Goal: Task Accomplishment & Management: Use online tool/utility

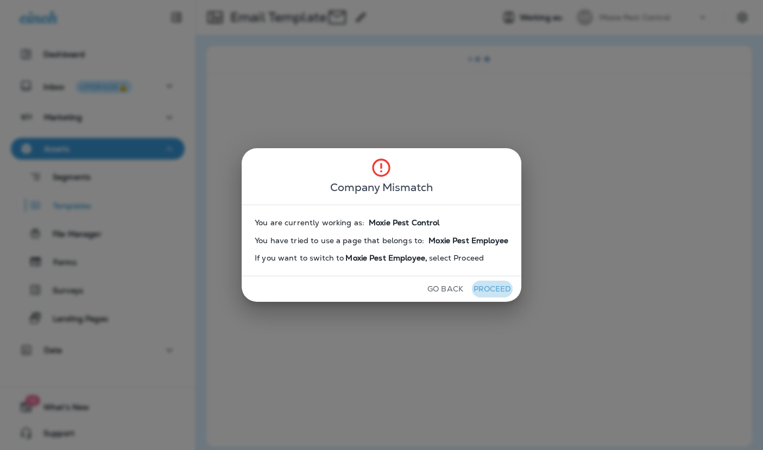
click at [492, 289] on button "Proceed" at bounding box center [492, 289] width 41 height 17
click at [487, 286] on button "Proceed" at bounding box center [492, 289] width 41 height 17
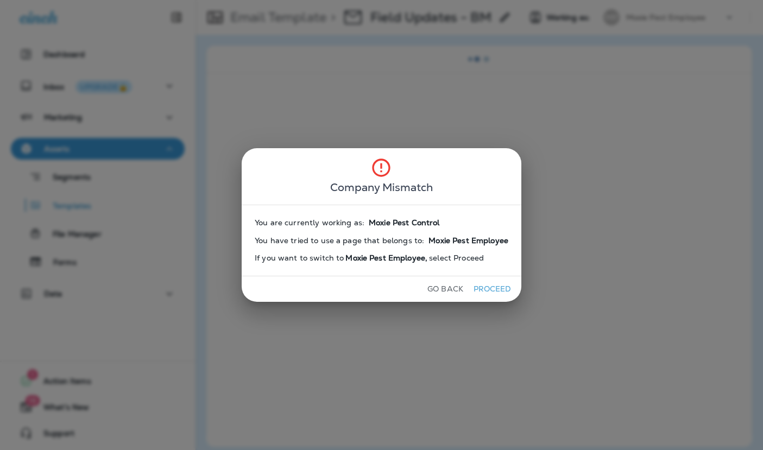
click at [487, 286] on button "Proceed" at bounding box center [492, 289] width 41 height 17
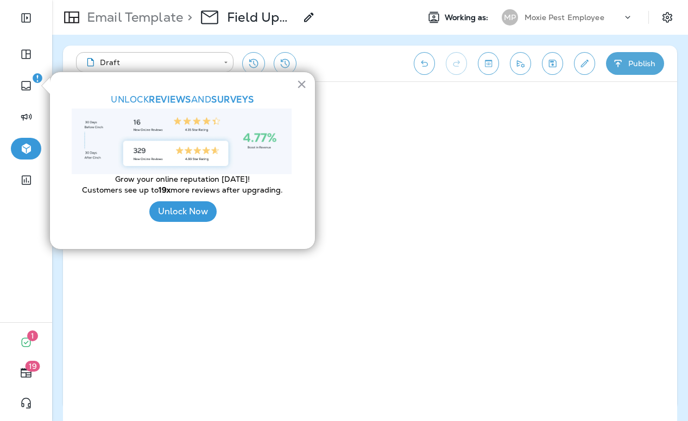
click at [300, 88] on button "×" at bounding box center [302, 83] width 10 height 17
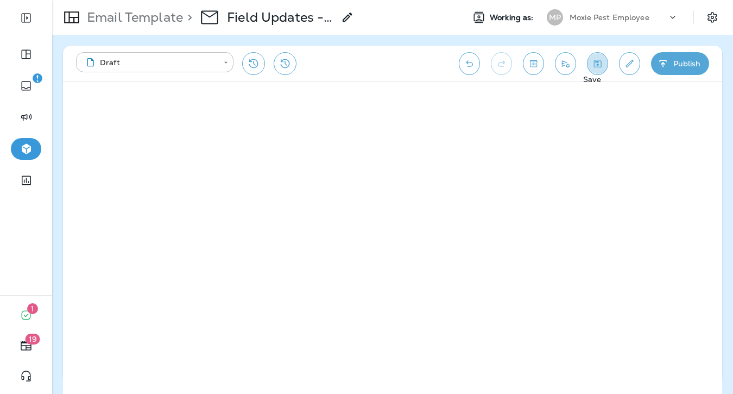
click at [597, 62] on icon "Save" at bounding box center [598, 64] width 8 height 8
click at [534, 58] on icon "Toggle preview" at bounding box center [533, 63] width 11 height 11
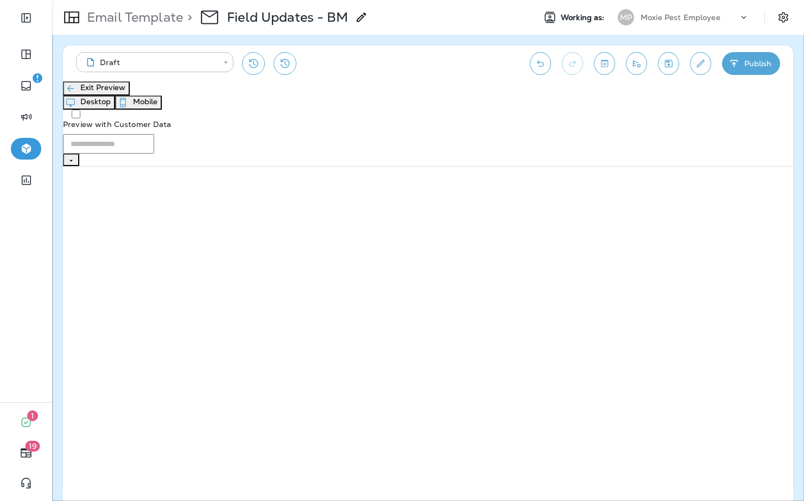
click at [108, 94] on button "Exit Preview" at bounding box center [96, 88] width 67 height 14
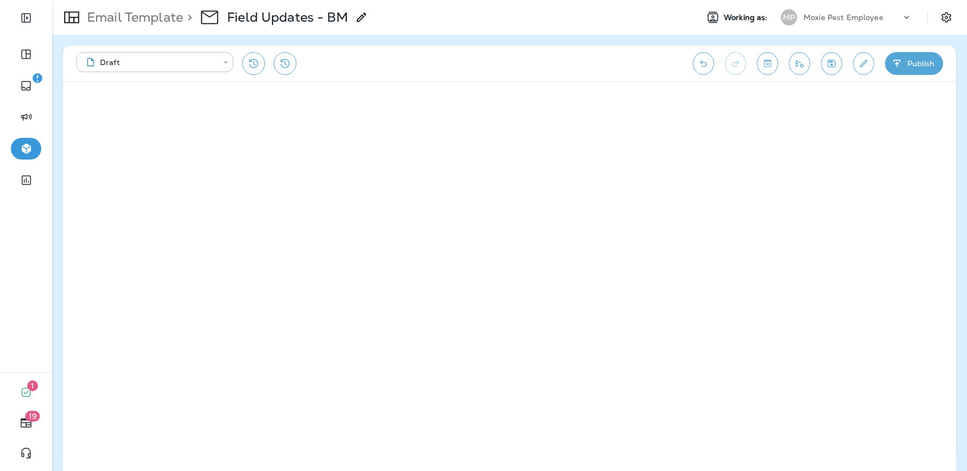
click at [403, 81] on div at bounding box center [509, 278] width 893 height 394
click at [763, 60] on icon "Save" at bounding box center [832, 64] width 8 height 8
click at [763, 60] on icon "Toggle preview" at bounding box center [767, 63] width 7 height 7
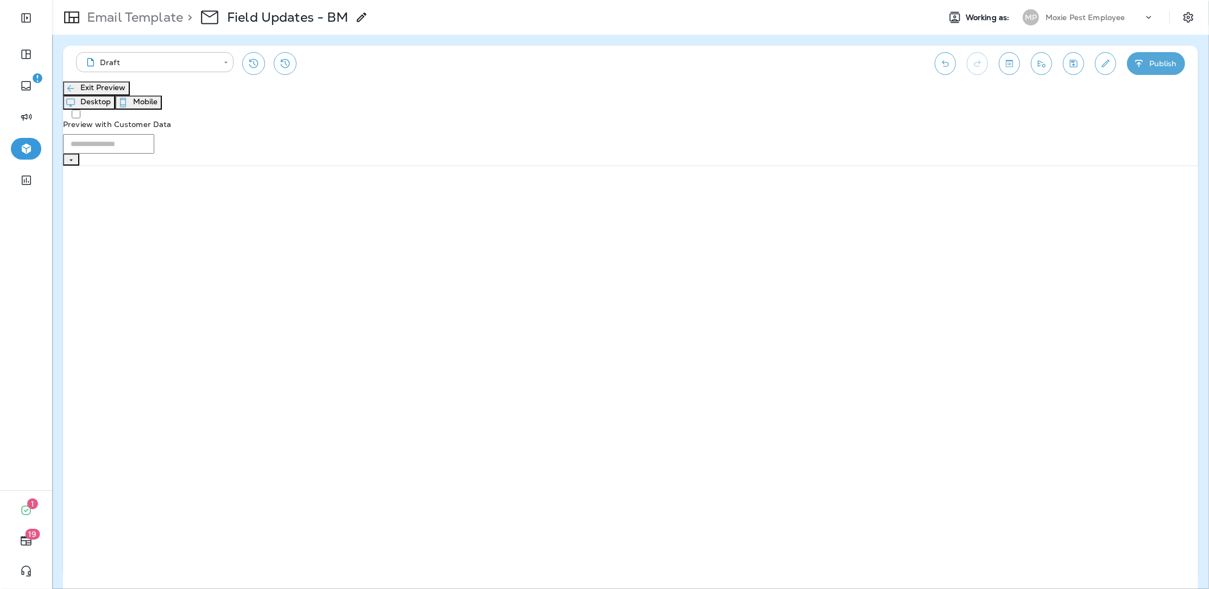
click at [96, 96] on button "Exit Preview" at bounding box center [96, 88] width 67 height 14
click at [763, 61] on icon "Save" at bounding box center [1074, 64] width 8 height 8
click at [763, 61] on icon "Send test email" at bounding box center [1042, 63] width 8 height 7
click at [524, 82] on input "**********" at bounding box center [564, 76] width 80 height 12
drag, startPoint x: 562, startPoint y: 223, endPoint x: 445, endPoint y: 224, distance: 116.2
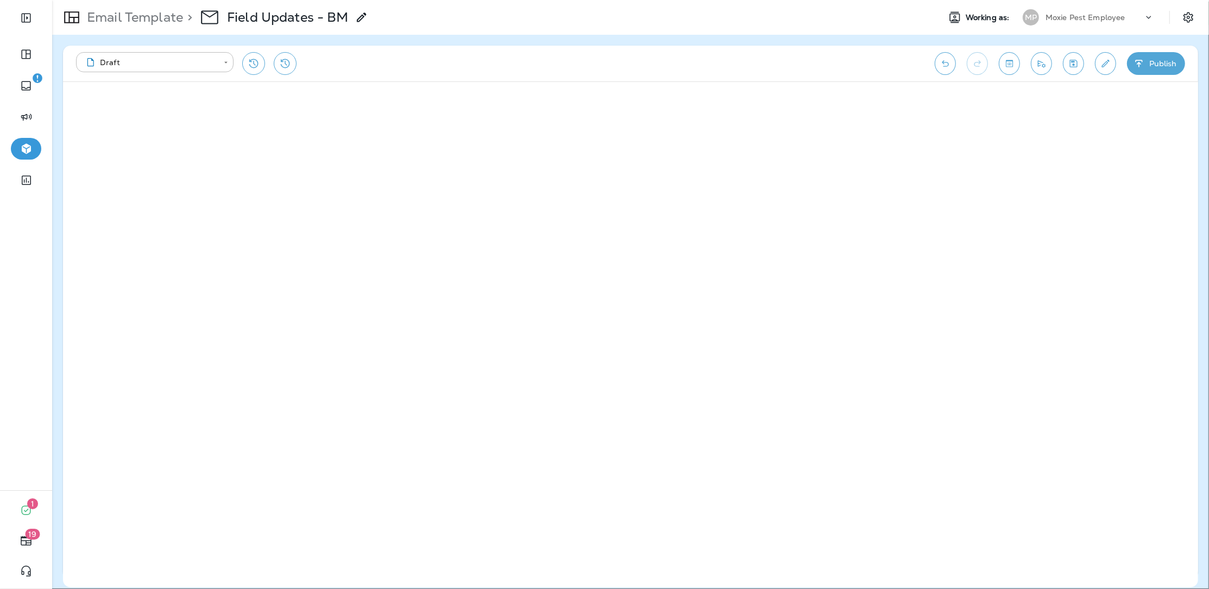
click at [524, 199] on div "**********" at bounding box center [605, 129] width 162 height 141
paste input "*"
type input "**********"
click at [585, 194] on button "Send" at bounding box center [571, 188] width 28 height 12
click at [763, 60] on icon "Send test email" at bounding box center [1041, 63] width 11 height 11
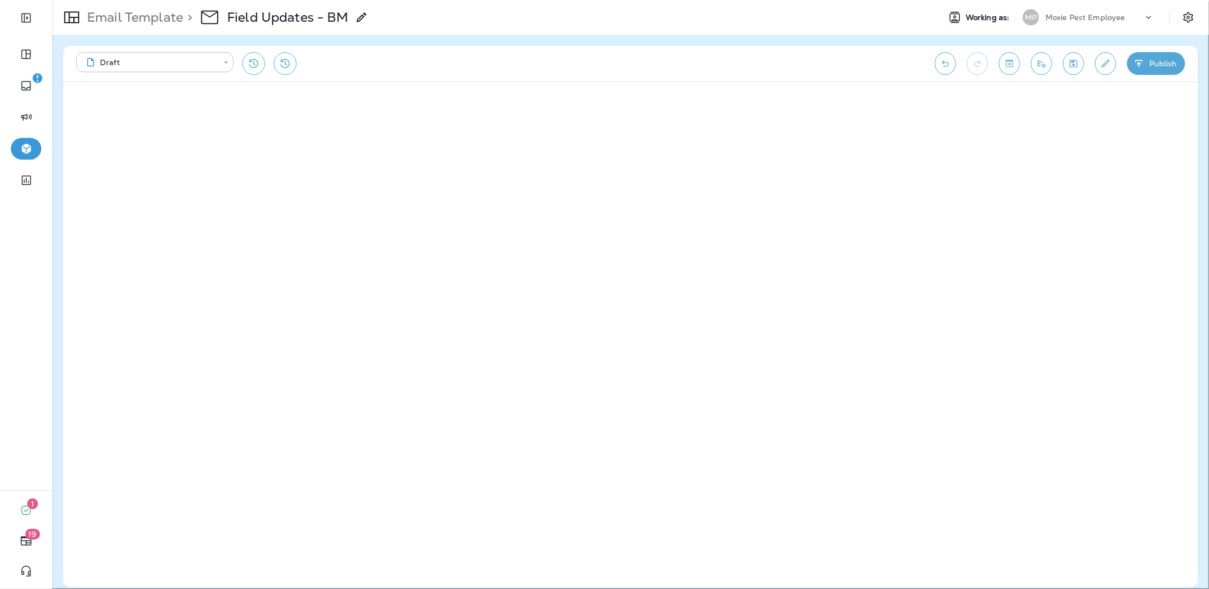
drag, startPoint x: 598, startPoint y: 225, endPoint x: 440, endPoint y: 224, distance: 157.5
click at [440, 224] on div "**********" at bounding box center [604, 204] width 1209 height 356
paste input "*"
type input "**********"
click at [585, 220] on button "Send" at bounding box center [571, 214] width 28 height 12
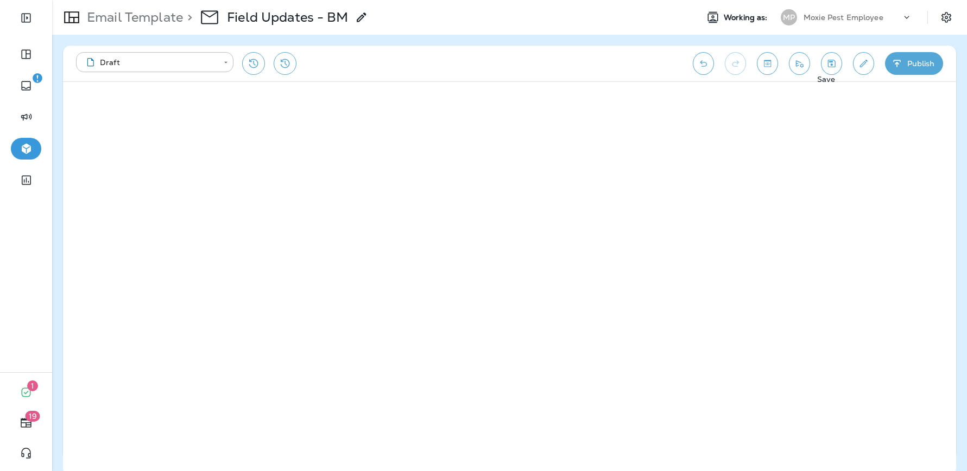
click at [763, 61] on icon "Save" at bounding box center [831, 63] width 11 height 11
